Goal: Navigation & Orientation: Understand site structure

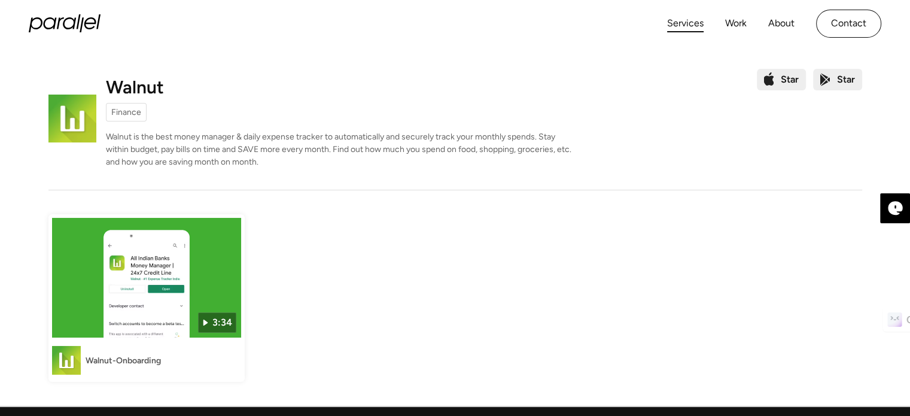
click at [689, 26] on link "Services" at bounding box center [685, 23] width 37 height 17
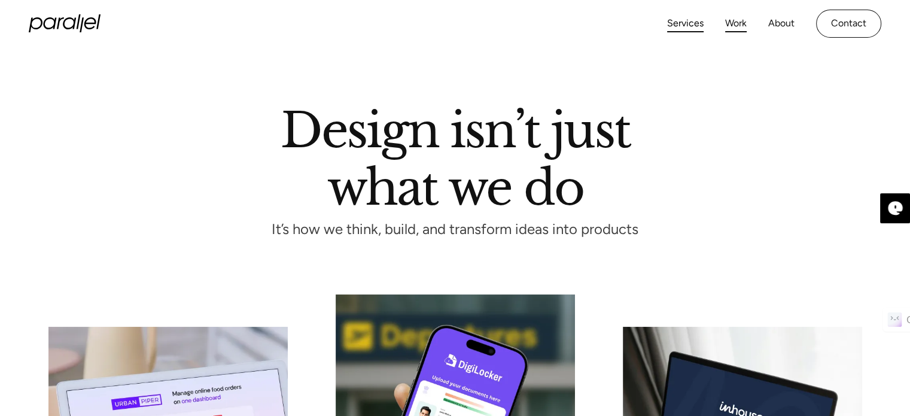
click at [741, 23] on link "Work" at bounding box center [736, 23] width 22 height 17
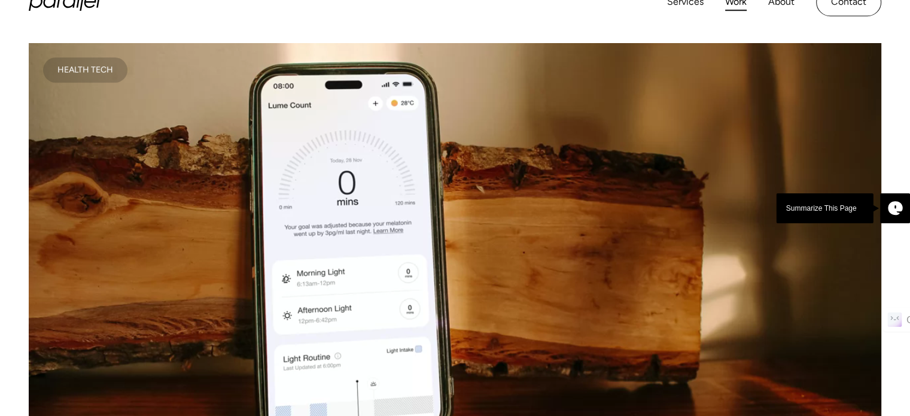
scroll to position [180, 0]
